Goal: Information Seeking & Learning: Learn about a topic

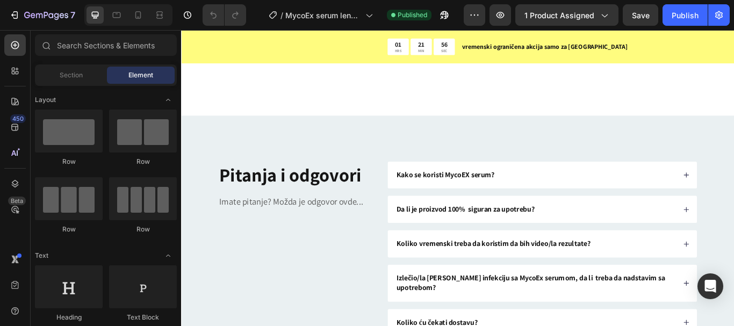
scroll to position [5428, 0]
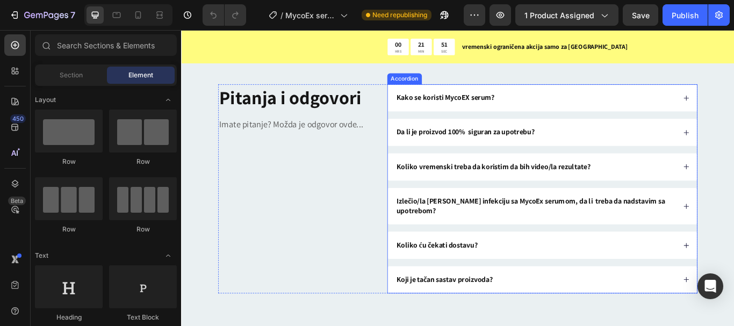
scroll to position [4919, 0]
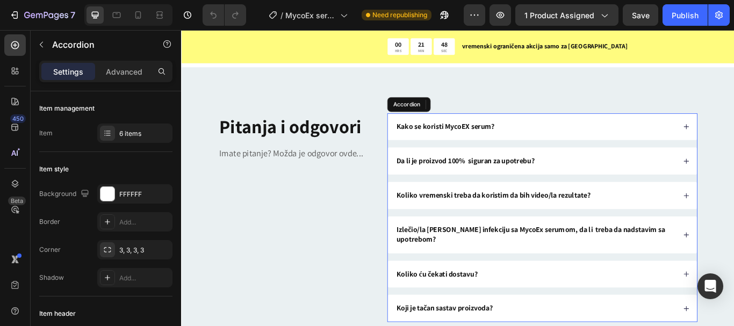
scroll to position [4972, 0]
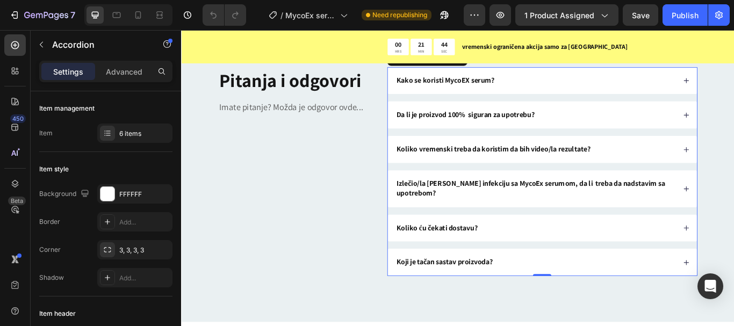
click at [529, 303] on p "Koji je tačan sastav proizvoda?" at bounding box center [488, 301] width 112 height 11
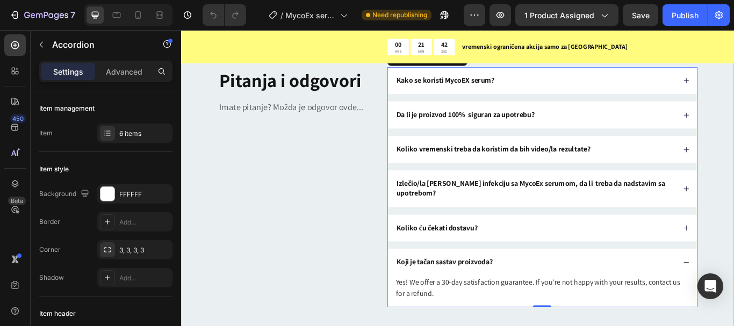
click at [461, 326] on div "Pitanja i odgovori Heading Imate pitanje? Možda je odgovor ovde... Text Block K…" at bounding box center [503, 214] width 645 height 388
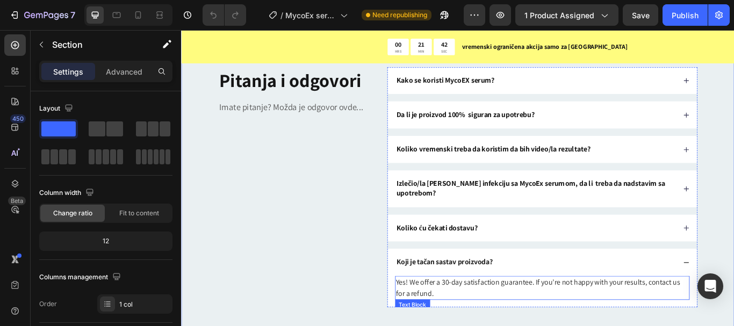
scroll to position [5026, 0]
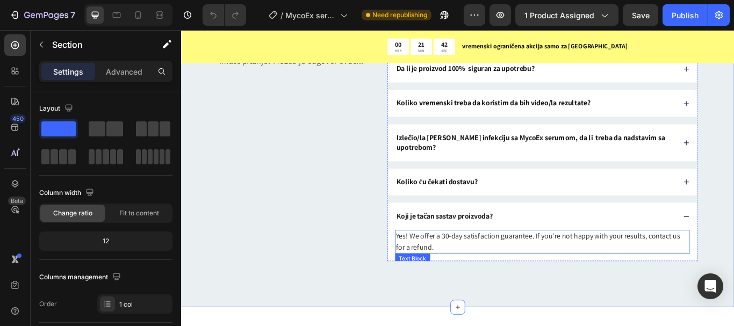
click at [468, 281] on p "Yes! We offer a 30-day satisfaction guarantee. If you’re not happy with your re…" at bounding box center [602, 277] width 341 height 26
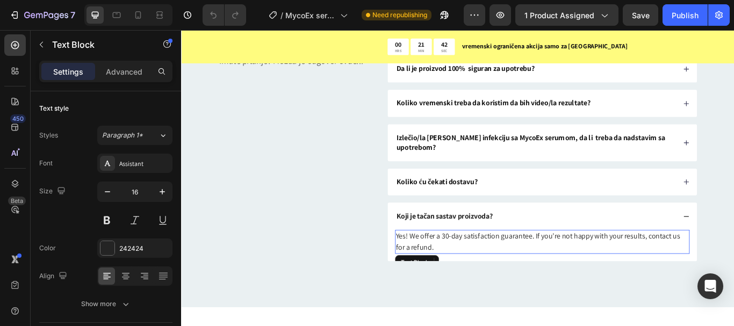
click at [461, 282] on p "Yes! We offer a 30-day satisfaction guarantee. If you’re not happy with your re…" at bounding box center [602, 277] width 341 height 26
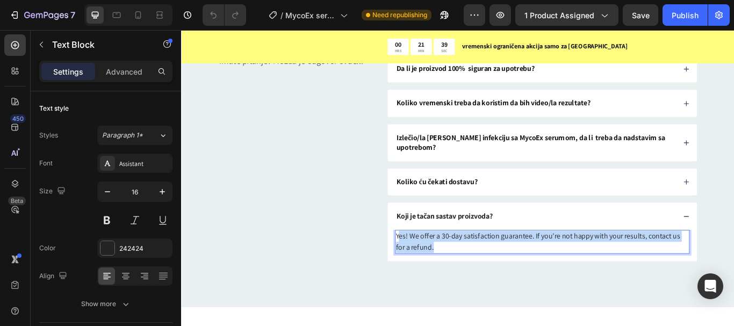
drag, startPoint x: 455, startPoint y: 274, endPoint x: 430, endPoint y: 265, distance: 26.2
click at [432, 265] on p "Yes! We offer a 30-day satisfaction guarantee. If you’re not happy with your re…" at bounding box center [602, 277] width 341 height 26
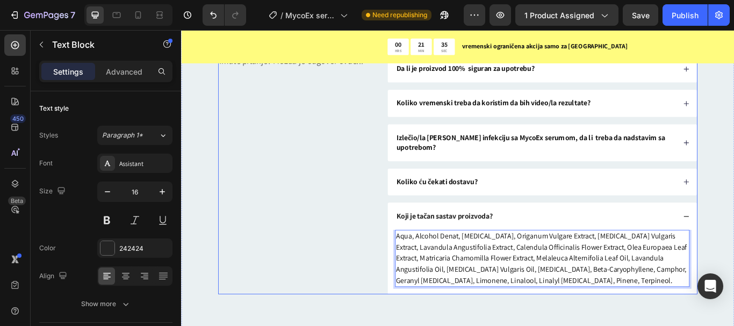
click at [403, 269] on div "Pitanja i odgovori Heading Imate pitanje? Možda je odgovor ovde... Text Block K…" at bounding box center [503, 179] width 559 height 319
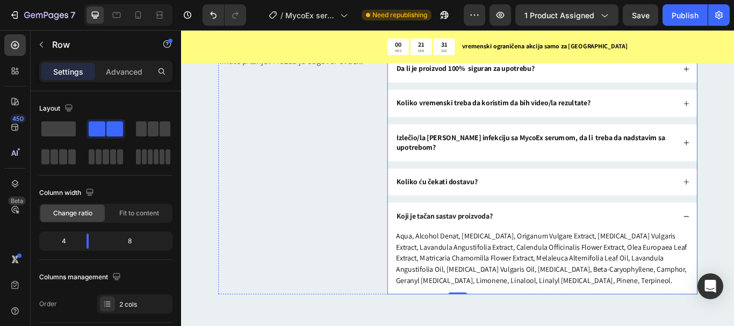
click at [538, 212] on div "Koliko ću čekati dostavu?" at bounding box center [593, 207] width 327 height 15
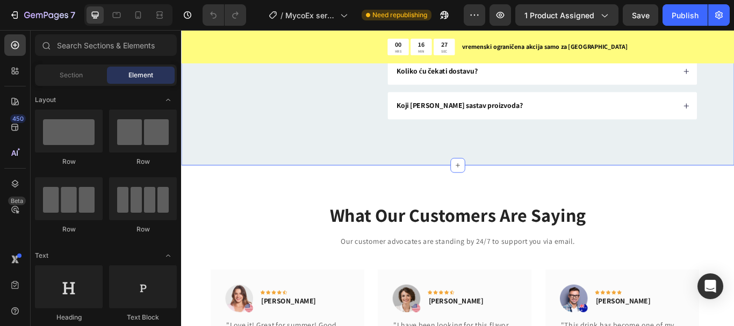
scroll to position [5560, 0]
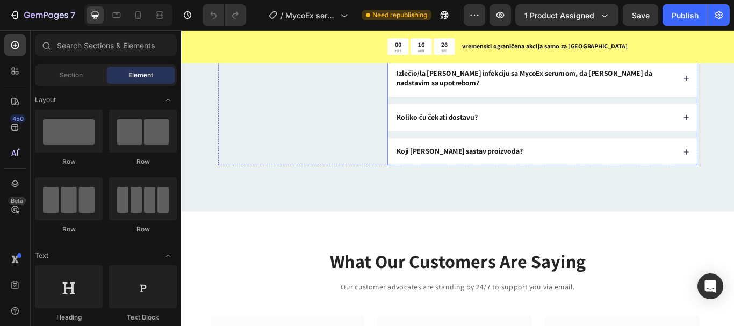
click at [649, 176] on div "Koji je tačan sastav proizvoda?" at bounding box center [593, 172] width 327 height 15
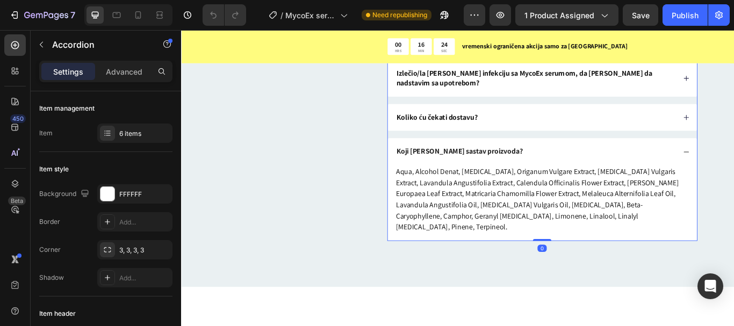
scroll to position [5452, 0]
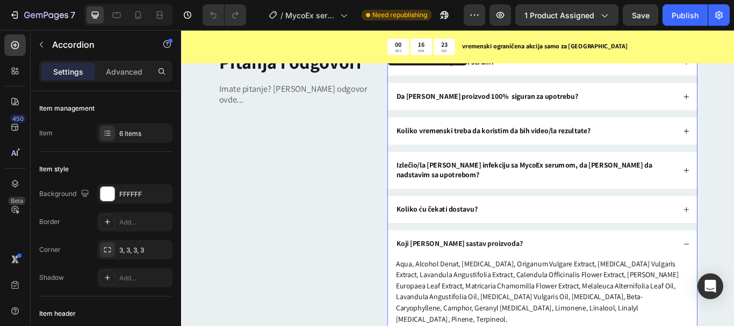
click at [553, 159] on div "Koliko vremenski treba da koristim da bih video/la rezultate?" at bounding box center [602, 148] width 361 height 32
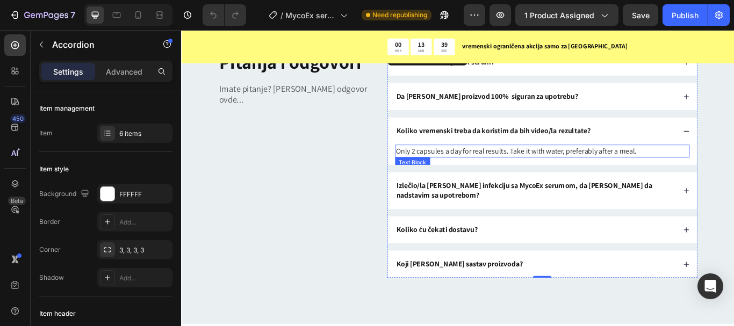
click at [548, 164] on div "Only 2 capsules a day for real results. Take it with water, preferably after a …" at bounding box center [601, 171] width 343 height 15
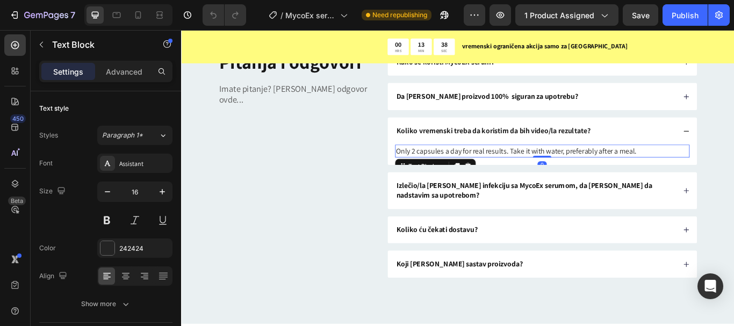
click at [548, 171] on p "Only 2 capsules a day for real results. Take it with water, preferably after a …" at bounding box center [602, 171] width 341 height 13
click at [718, 168] on p "Only 2 capsules a day for real results. Take it with water, preferably after a …" at bounding box center [602, 171] width 341 height 13
click at [539, 170] on p "Prvi rezultati tretmana MycoEXserumom" at bounding box center [602, 171] width 341 height 13
click at [578, 174] on p "Prvi rezultati tretmana MycoEX serumom" at bounding box center [602, 171] width 341 height 13
click at [570, 173] on p "Prvi rezultati tretmana MycoEX seruma obično se" at bounding box center [602, 171] width 341 height 13
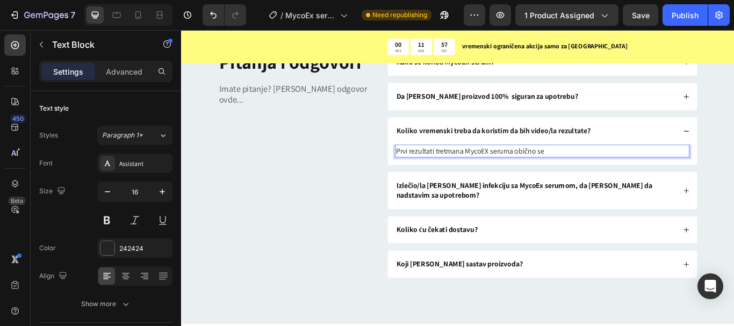
click at [618, 173] on p "Prvi rezultati tretmana MycoEX seruma obično se" at bounding box center [602, 171] width 341 height 13
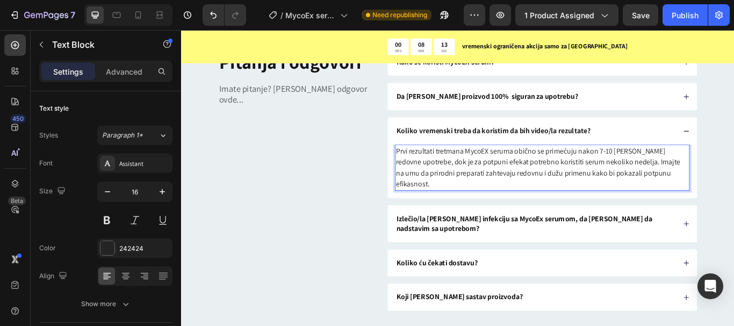
click at [703, 184] on p "Prvi rezultati tretmana MycoEX seruma obično se primećuju nakon 7-10 dana redov…" at bounding box center [602, 191] width 341 height 52
click at [700, 188] on p "Prvi rezultati tretmana MycoEX seruma obično se primećuju nakon 7-10 dana redov…" at bounding box center [602, 191] width 341 height 52
click at [613, 212] on p "Prvi rezultati tretmana MycoEX seruma obično se primećuju nakon 7-10 dana redov…" at bounding box center [602, 191] width 341 height 52
click at [600, 225] on div "Prvi rezultati tretmana MycoEX seruma obično se primećuju nakon 7-10 dana redov…" at bounding box center [602, 195] width 361 height 62
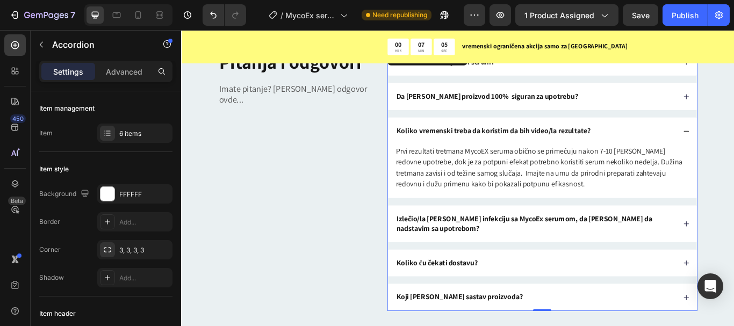
scroll to position [5506, 0]
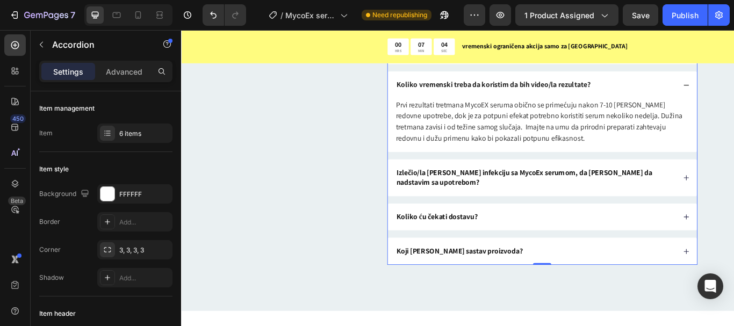
click at [600, 220] on div "Izlečio/la sam gljivičnu infekciju sa MycoEx serumom, da li treba da nadstavim …" at bounding box center [602, 202] width 361 height 43
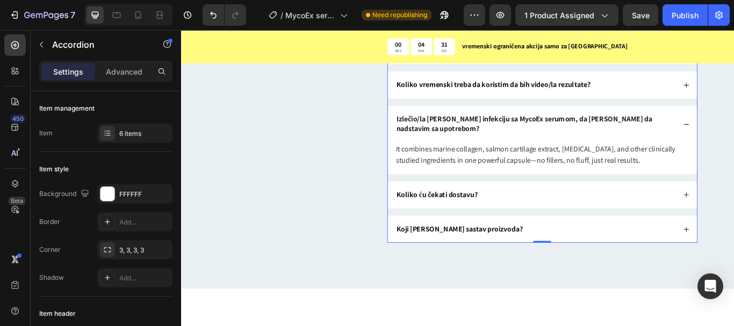
click at [680, 92] on div "Koliko vremenski treba da koristim da bih video/la rezultate?" at bounding box center [593, 94] width 327 height 15
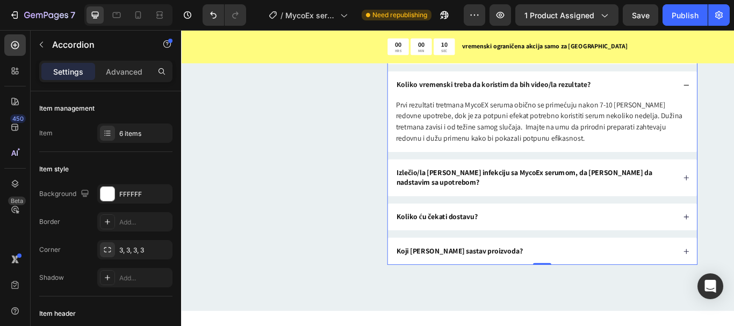
click at [585, 220] on div "Izlečio/la sam gljivičnu infekciju sa MycoEx serumom, da li treba da nadstavim …" at bounding box center [602, 202] width 361 height 43
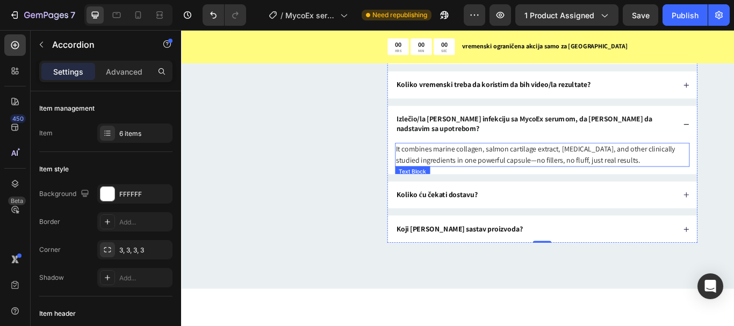
drag, startPoint x: 608, startPoint y: 176, endPoint x: 600, endPoint y: 176, distance: 8.1
click at [608, 176] on p "It combines marine collagen, salmon cartilage extract, biotin, and other clinic…" at bounding box center [602, 176] width 341 height 26
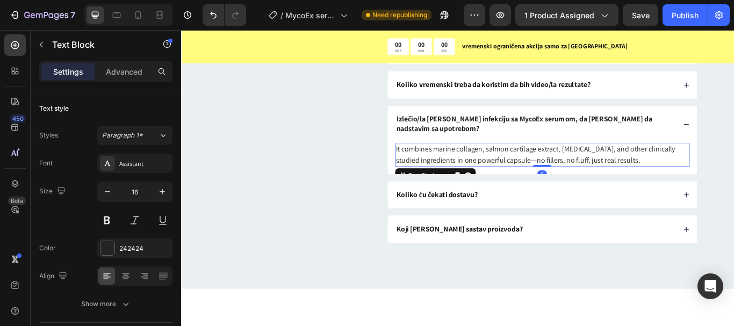
click at [685, 183] on p "It combines marine collagen, salmon cartilage extract, biotin, and other clinic…" at bounding box center [602, 176] width 341 height 26
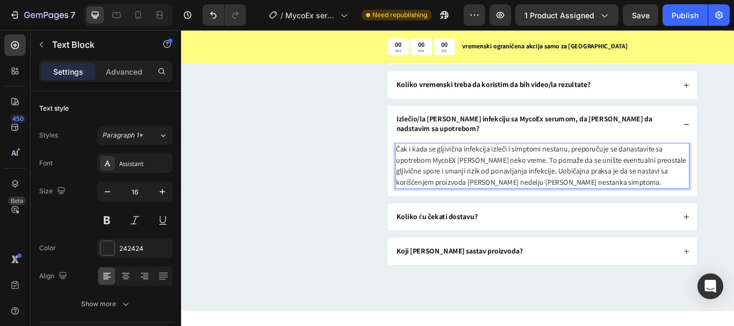
click at [695, 172] on p "Čak i kada se gljivična infekcija izleči i simptomi nestanu, preporučuje se dan…" at bounding box center [602, 189] width 341 height 52
click at [643, 195] on p "Čak i kada se gljivična infekcija izleči i simptomi nestanu, preporučuje se da …" at bounding box center [602, 189] width 341 height 52
click at [667, 203] on p "Čak i kada se gljivična infekcija izleči i simptomi nestanu, preporučuje se da …" at bounding box center [602, 189] width 341 height 52
click at [656, 246] on div "Koliko ću čekati dostavu?" at bounding box center [593, 248] width 327 height 15
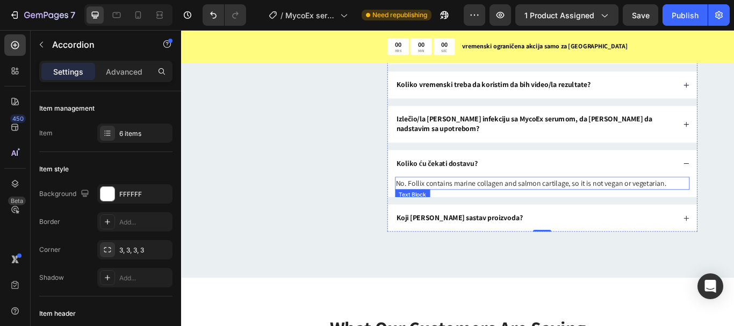
click at [525, 210] on p "No. Follix contains marine collagen and salmon cartilage, so it is not vegan or…" at bounding box center [602, 209] width 341 height 13
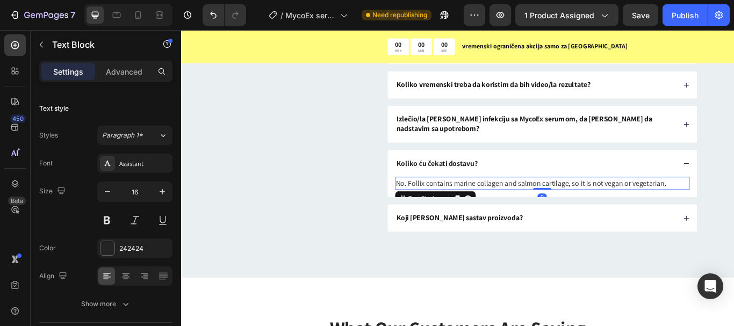
click at [508, 209] on p "No. Follix contains marine collagen and salmon cartilage, so it is not vegan or…" at bounding box center [602, 209] width 341 height 13
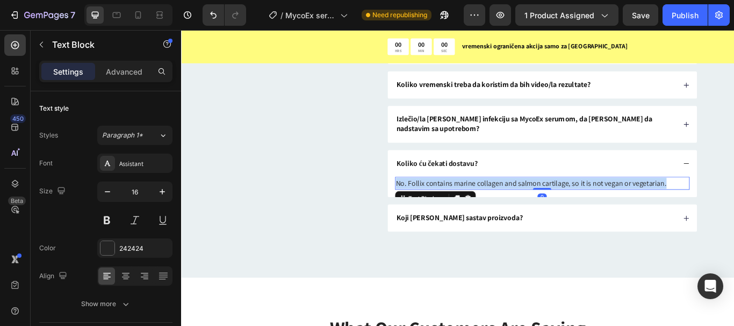
click at [508, 209] on p "No. Follix contains marine collagen and salmon cartilage, so it is not vegan or…" at bounding box center [602, 209] width 341 height 13
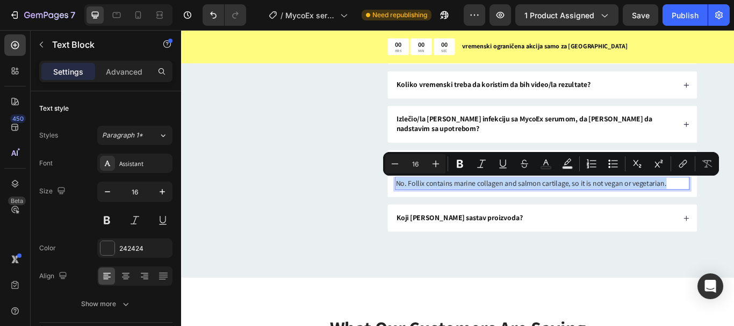
click at [734, 214] on p "No. Follix contains marine collagen and salmon cartilage, so it is not vegan or…" at bounding box center [602, 209] width 341 height 13
click at [734, 213] on p "No. Follix contains marine collagen and salmon cartilage, so it is not vegan or…" at bounding box center [602, 209] width 341 height 13
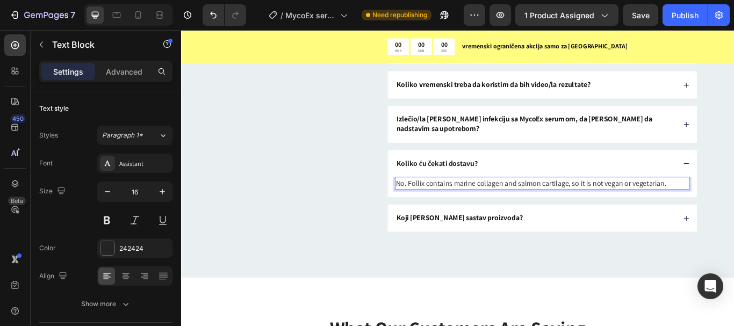
click at [659, 209] on p "No. Follix contains marine collagen and salmon cartilage, so it is not vegan or…" at bounding box center [602, 209] width 341 height 13
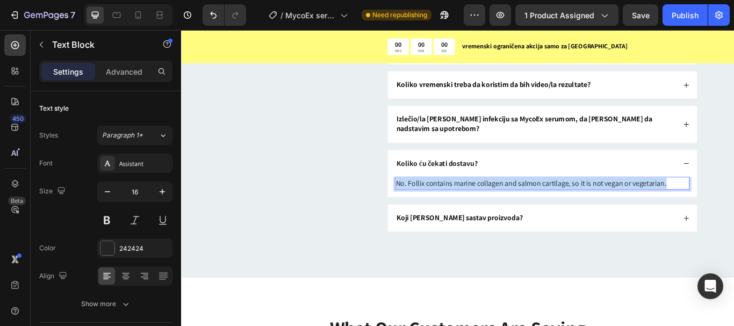
click at [659, 209] on p "No. Follix contains marine collagen and salmon cartilage, so it is not vegan or…" at bounding box center [602, 209] width 341 height 13
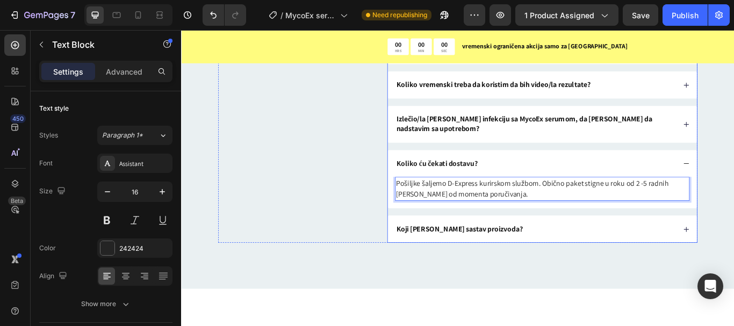
click at [610, 256] on div "Koji je tačan sastav proizvoda?" at bounding box center [593, 262] width 327 height 15
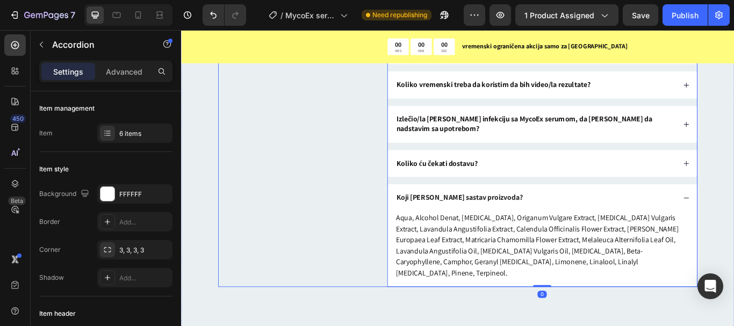
click at [372, 247] on div "Pitanja i odgovori Heading Imate pitanje? Možda je odgovor ovde... Text Block" at bounding box center [314, 164] width 181 height 332
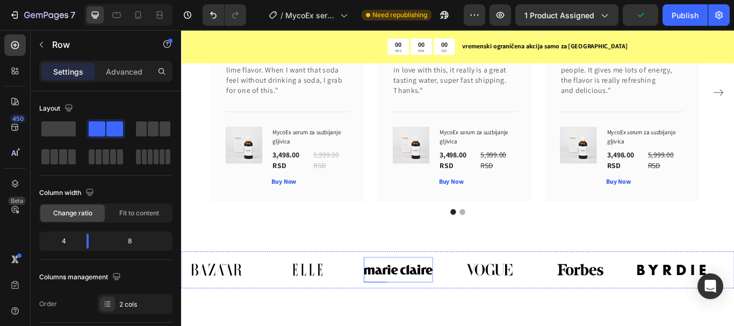
scroll to position [5990, 0]
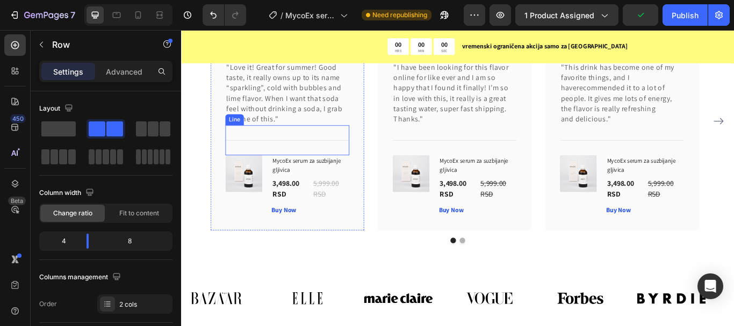
click at [332, 156] on div "Title Line" at bounding box center [304, 158] width 145 height 35
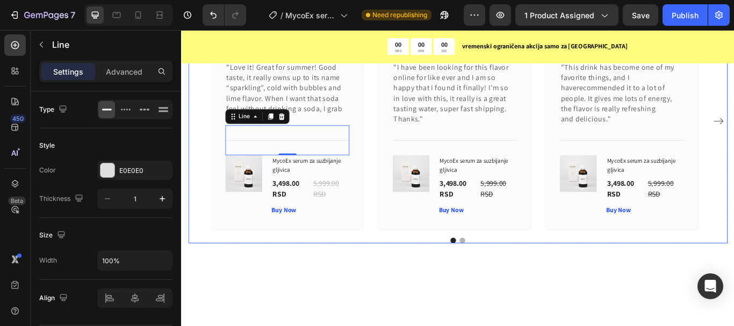
scroll to position [5882, 0]
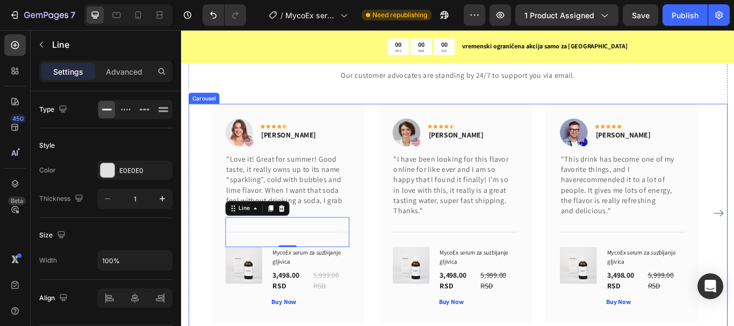
click at [399, 176] on div "Image Icon Icon Icon Icon Icon Row Rita Carroll Text block Row "Love it! Great …" at bounding box center [503, 244] width 577 height 255
